Goal: Transaction & Acquisition: Subscribe to service/newsletter

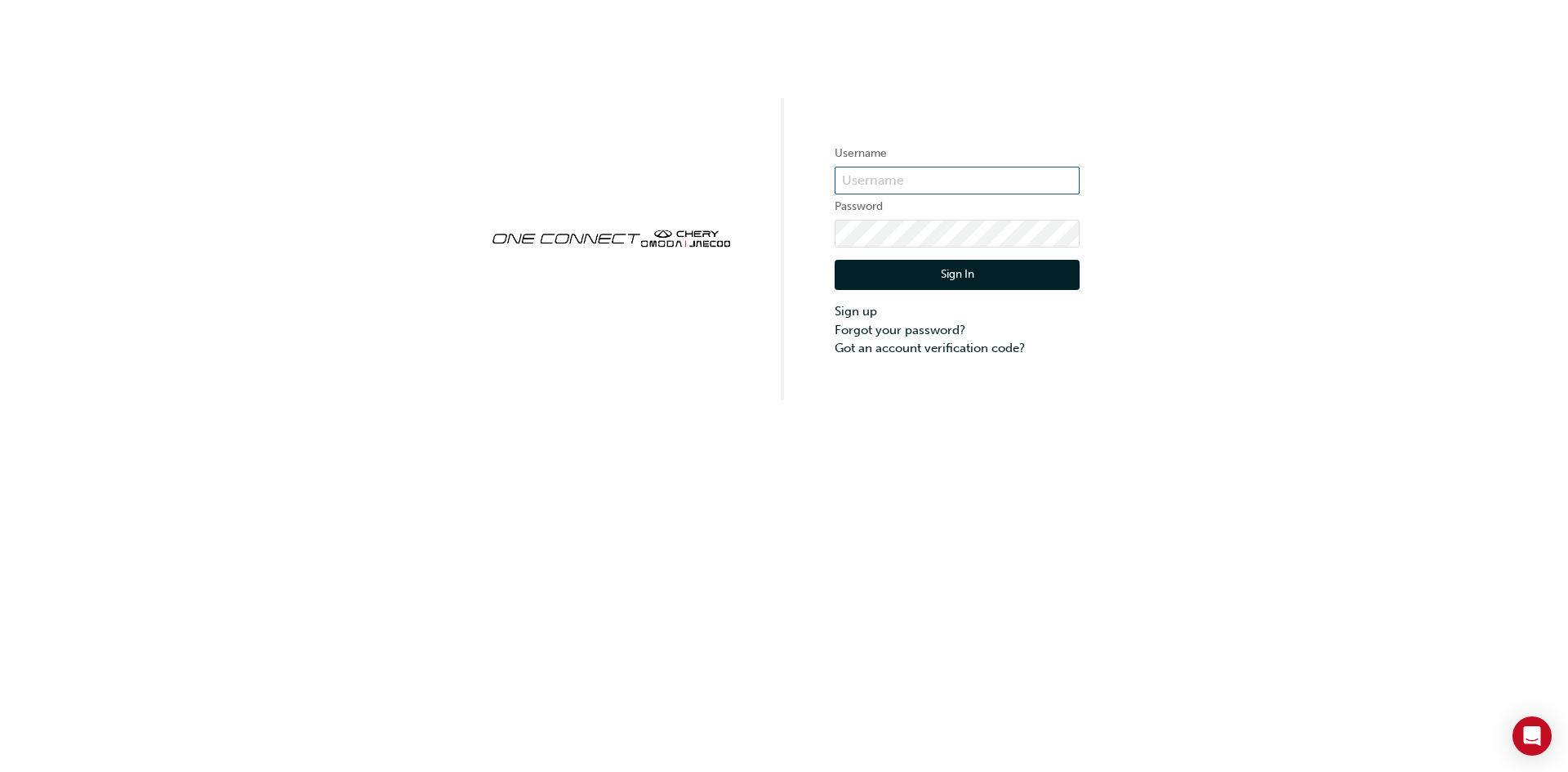
type input "Chau0528"
drag, startPoint x: 908, startPoint y: 175, endPoint x: 806, endPoint y: 175, distance: 102.0
click at [806, 175] on div "Username Chau0528 Password Sign In Sign up Forgot your password? Got an account…" at bounding box center [784, 200] width 1568 height 401
paste input "ONE00626"
type input "ONE00626"
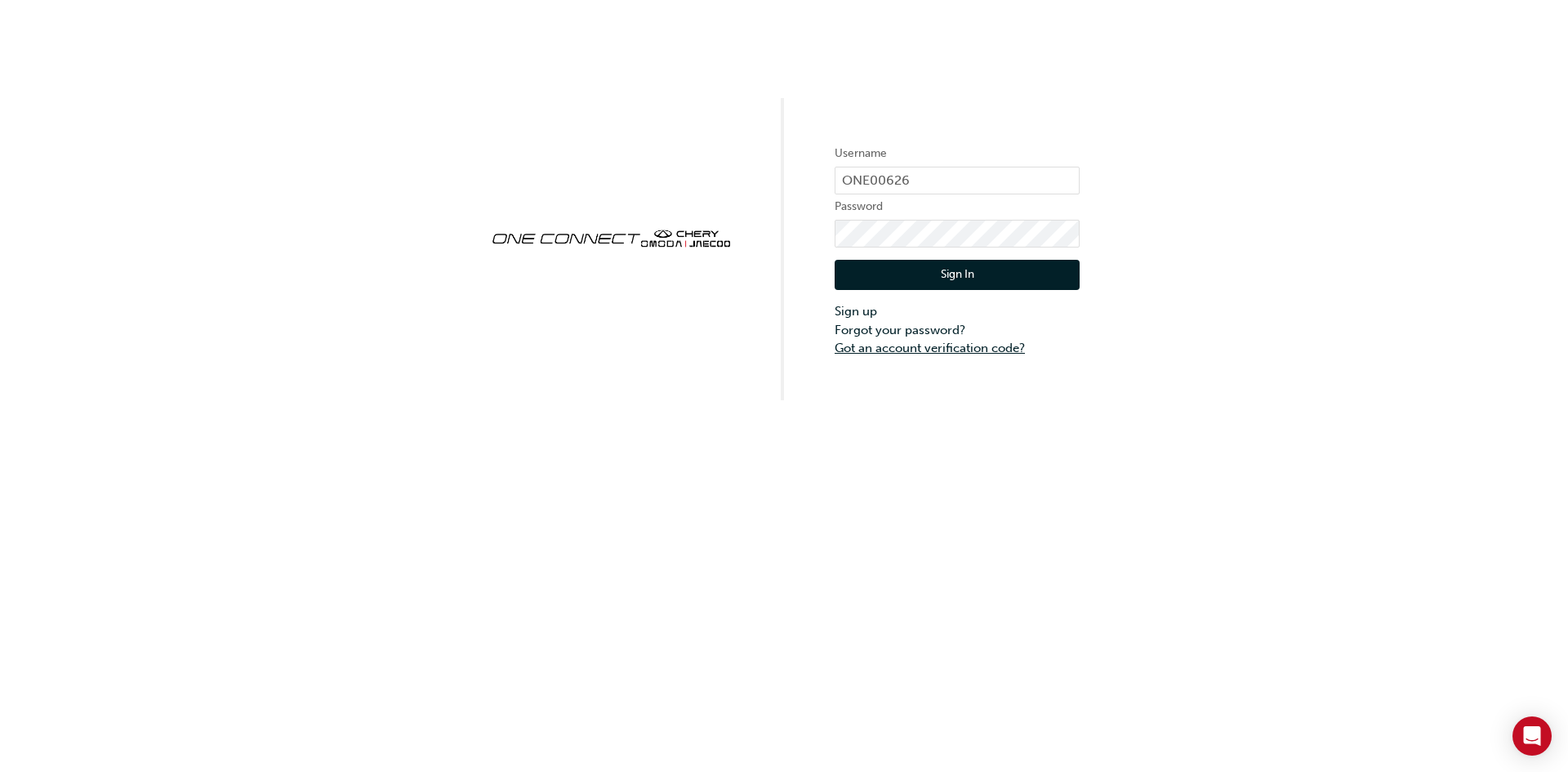
click at [899, 345] on link "Got an account verification code?" at bounding box center [957, 349] width 245 height 19
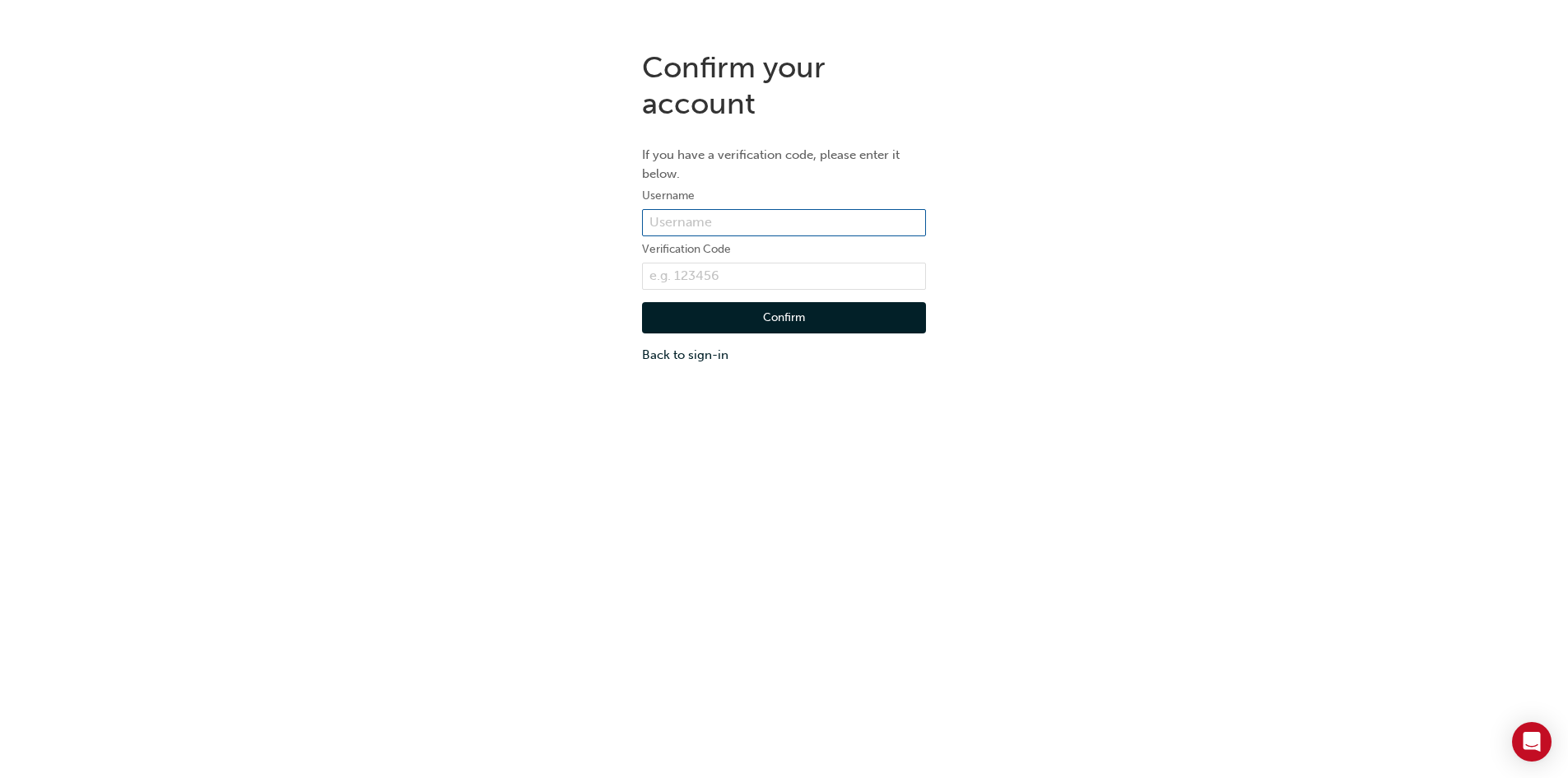
click at [685, 221] on input "text" at bounding box center [784, 223] width 284 height 28
click at [817, 218] on input "[PERSON_NAME][EMAIL_ADDRESS][PERSON_NAME][DOMAIN_NAME]" at bounding box center [784, 223] width 284 height 28
type input "[PERSON_NAME][EMAIL_ADDRESS][PERSON_NAME][DOMAIN_NAME]"
click at [790, 315] on button "Confirm" at bounding box center [784, 318] width 284 height 31
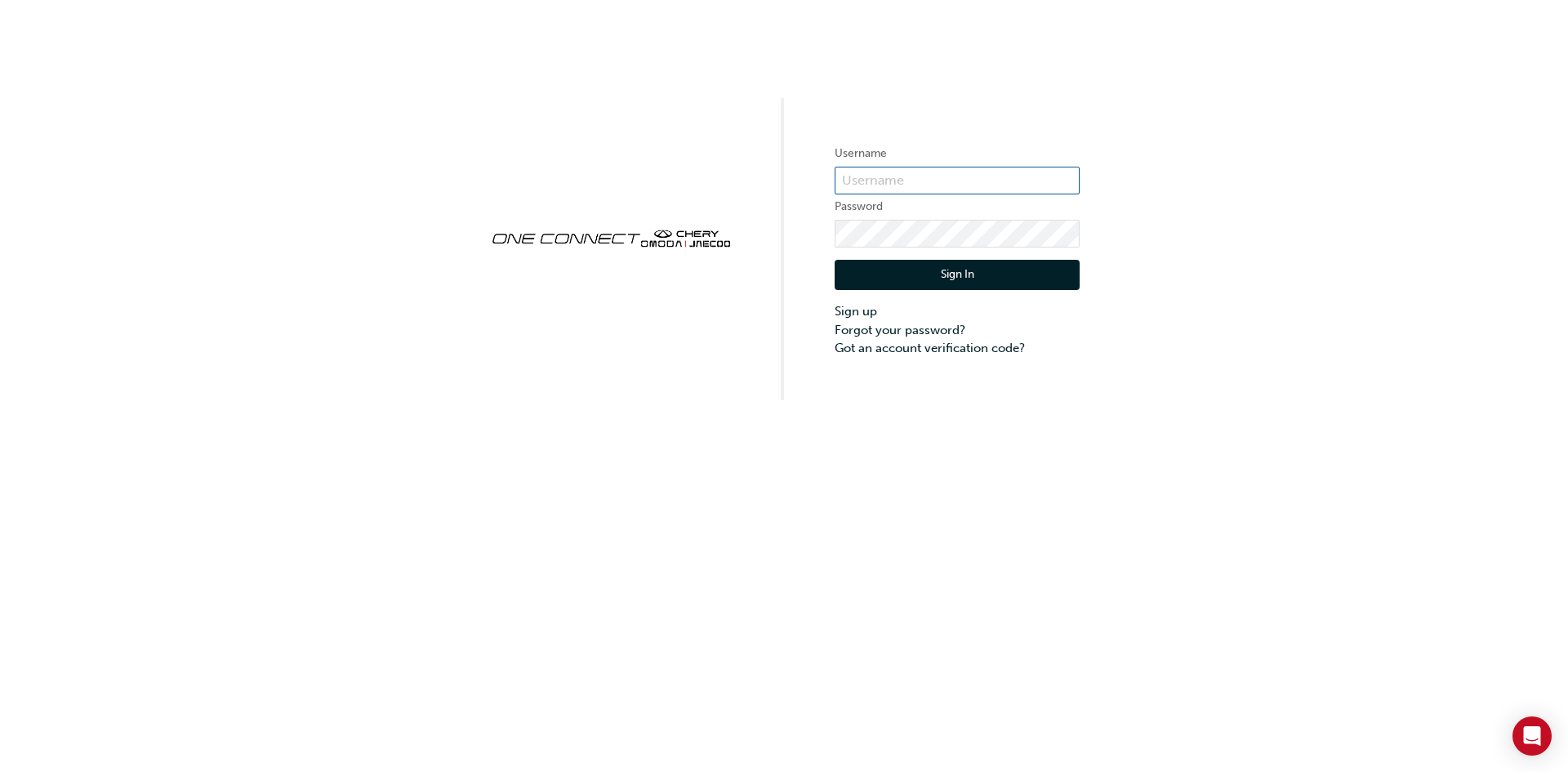
type input "Chau0528"
drag, startPoint x: 911, startPoint y: 176, endPoint x: 806, endPoint y: 176, distance: 105.0
click at [806, 176] on div "Username Chau0528 Password Sign In Sign up Forgot your password? Got an account…" at bounding box center [784, 200] width 1568 height 401
paste input "ONE00626"
type input "ONE00626"
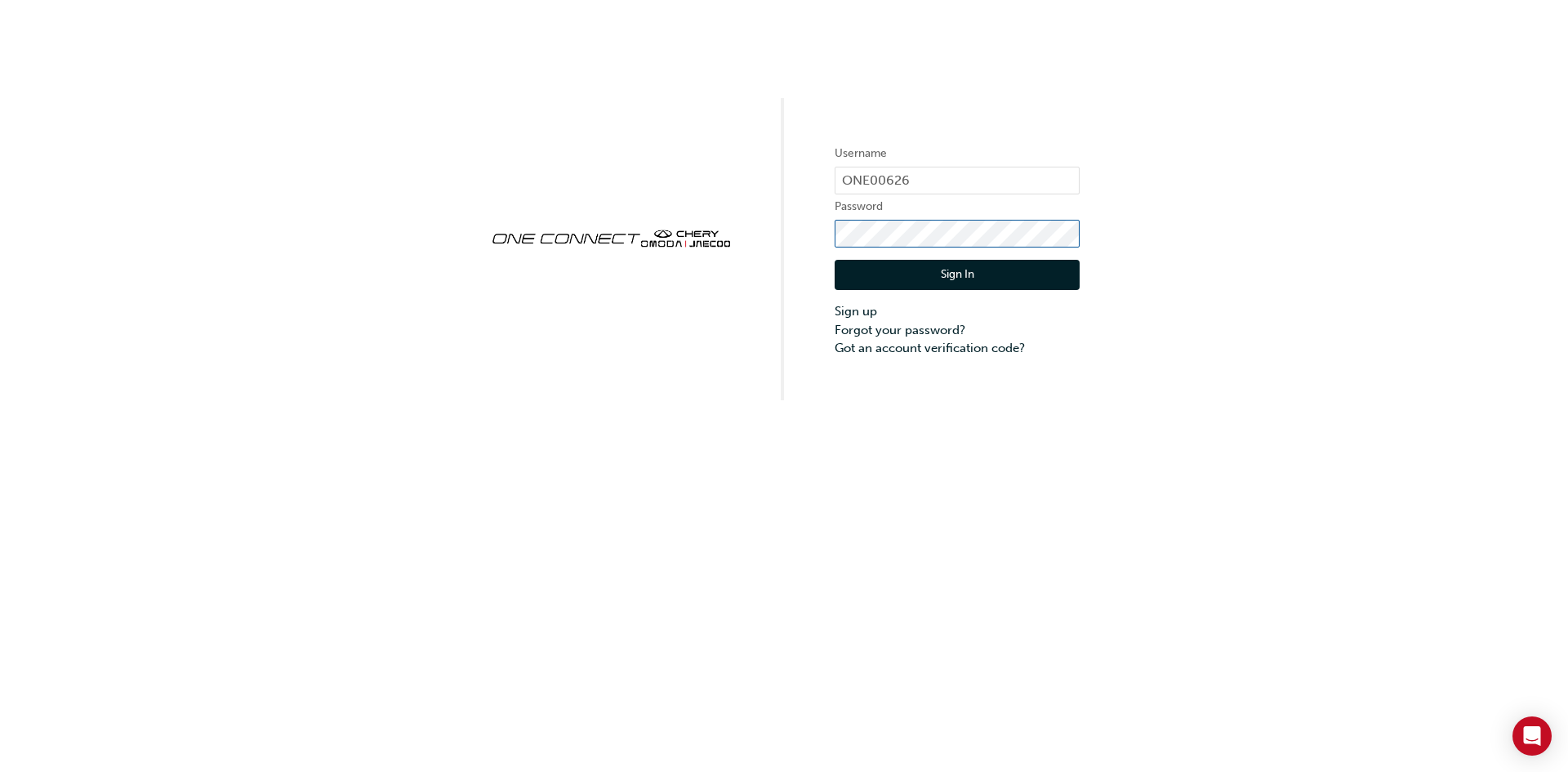
click at [828, 227] on div "Username ONE00626 Password Sign In Sign up Forgot your password? Got an account…" at bounding box center [784, 200] width 1568 height 401
click at [967, 450] on div "Username ONE00626 Password Sign In Sign up Forgot your password? Got an account…" at bounding box center [784, 386] width 1568 height 772
click at [869, 311] on link "Sign up" at bounding box center [957, 312] width 245 height 19
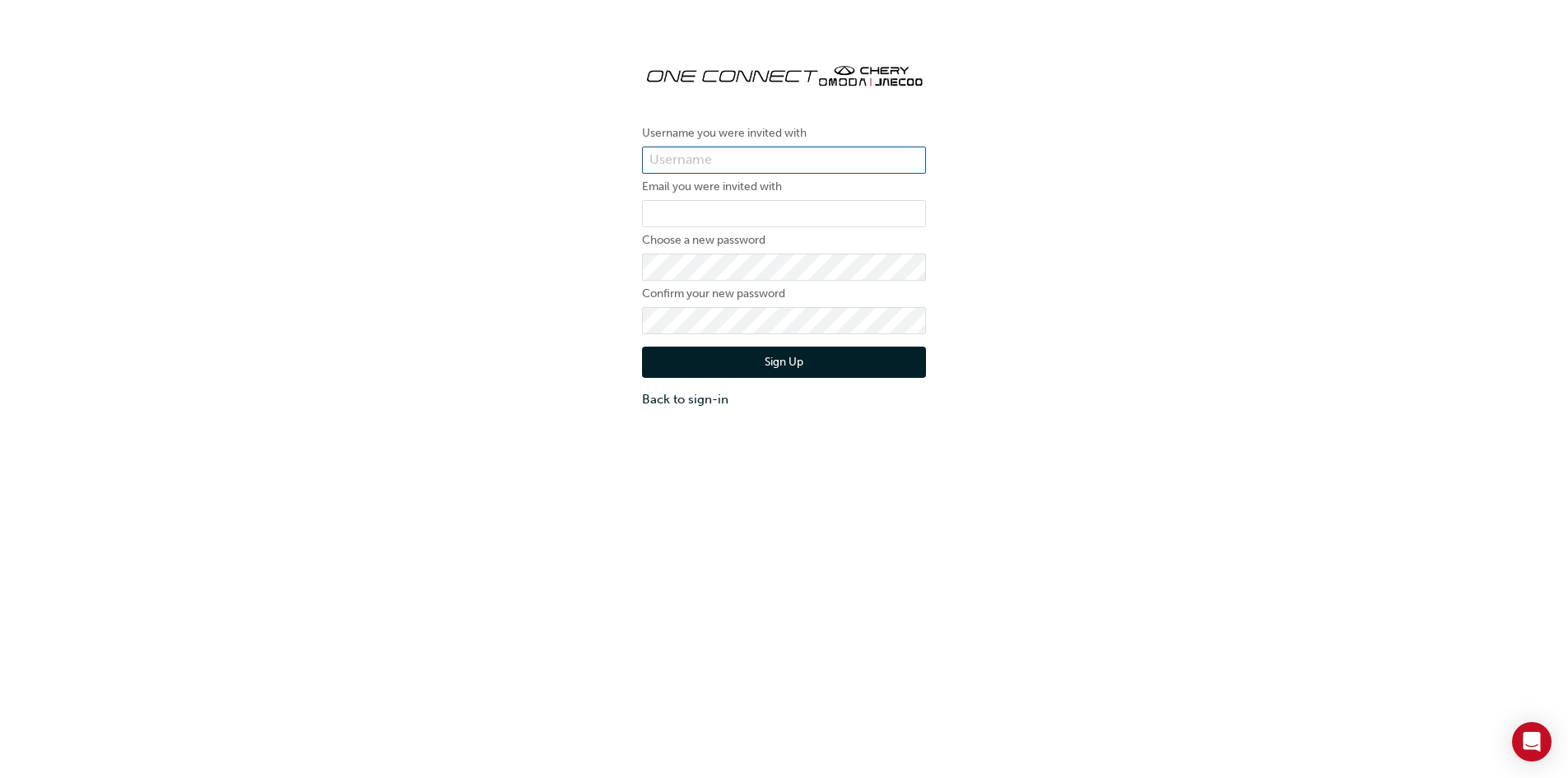
paste input "ONE00626"
type input "ONE00626"
click at [679, 209] on input "email" at bounding box center [784, 214] width 284 height 28
type input "martin.skinner@trinityauto.com.au"
click at [1222, 339] on div "Username you were invited with ONE00626 Email you were invited with martin.skin…" at bounding box center [784, 229] width 1568 height 384
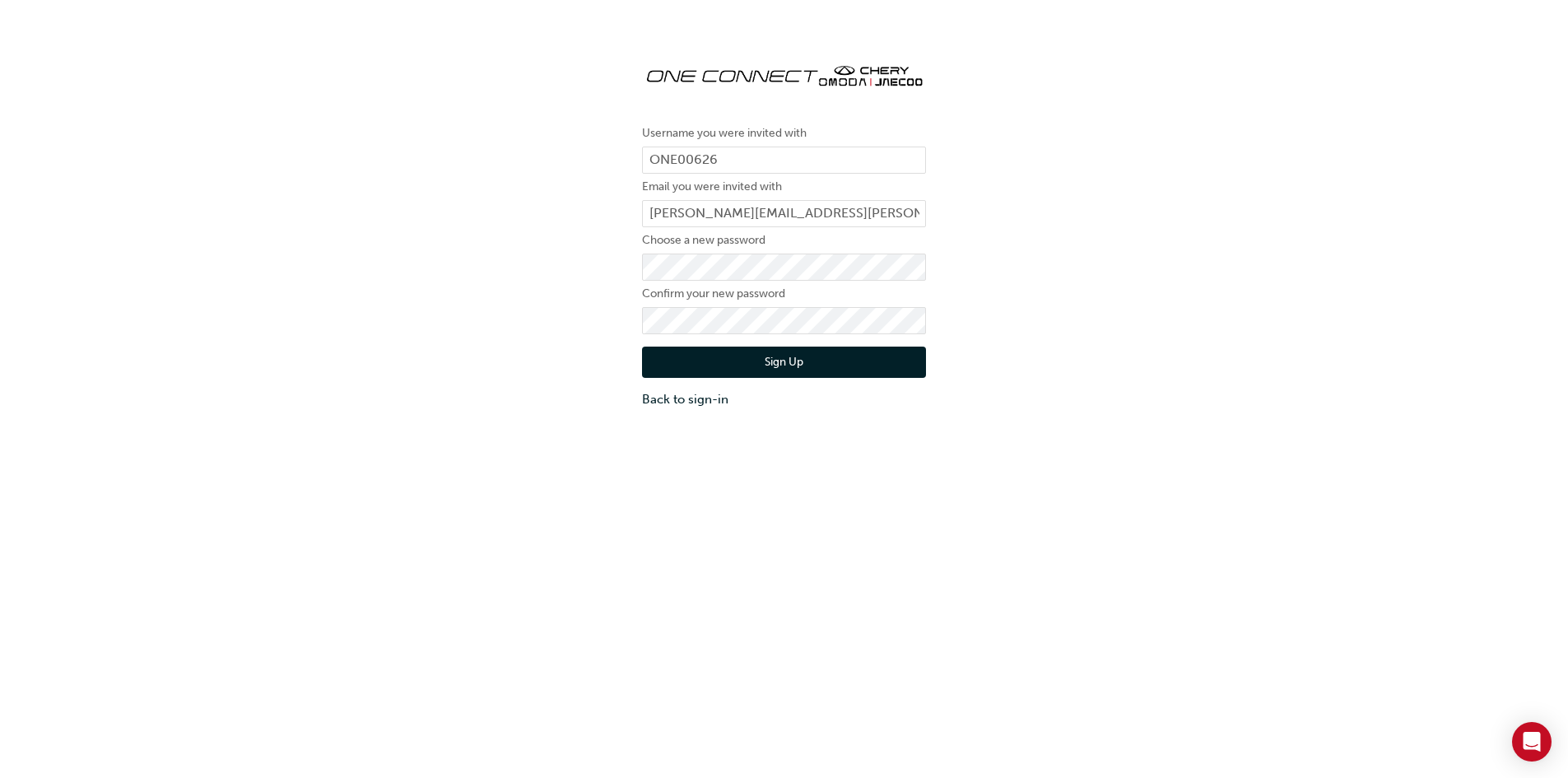
click at [779, 366] on button "Sign Up" at bounding box center [784, 362] width 284 height 31
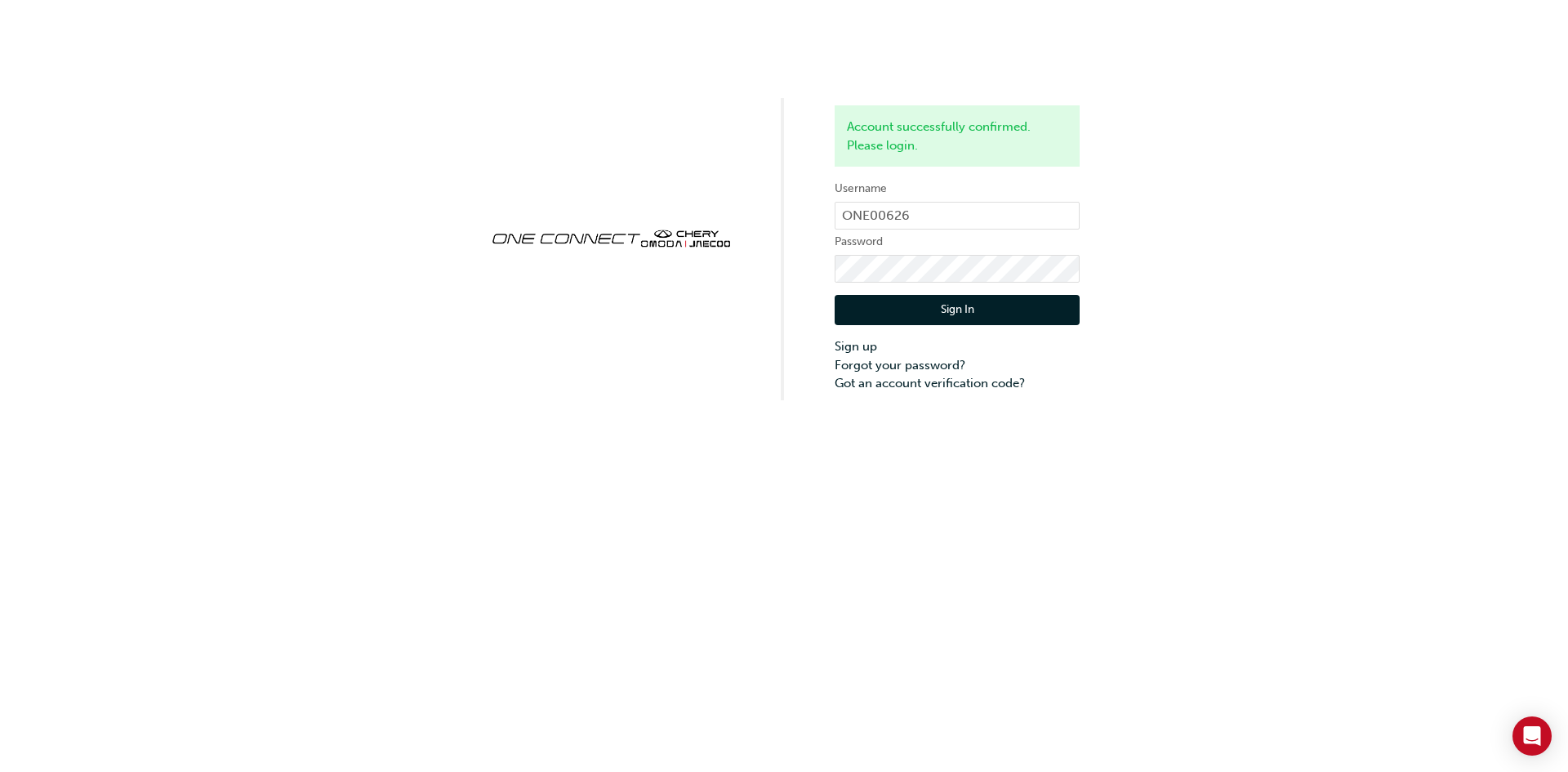
click at [978, 310] on button "Sign In" at bounding box center [957, 310] width 245 height 31
